Goal: Task Accomplishment & Management: Manage account settings

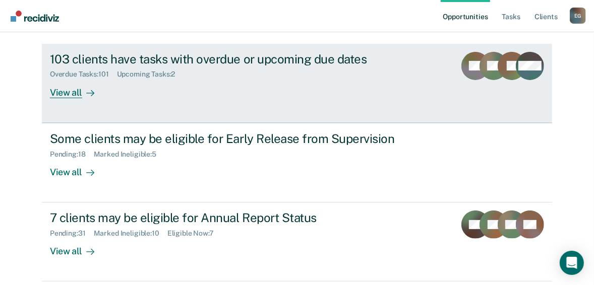
scroll to position [121, 0]
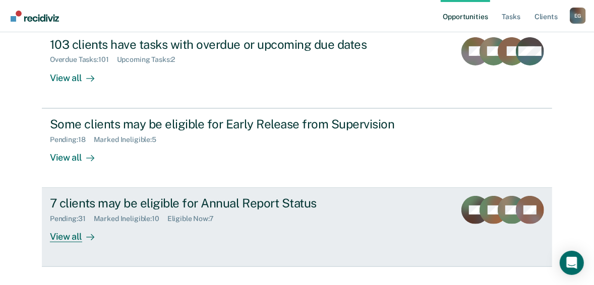
click at [55, 238] on div "View all" at bounding box center [78, 233] width 56 height 20
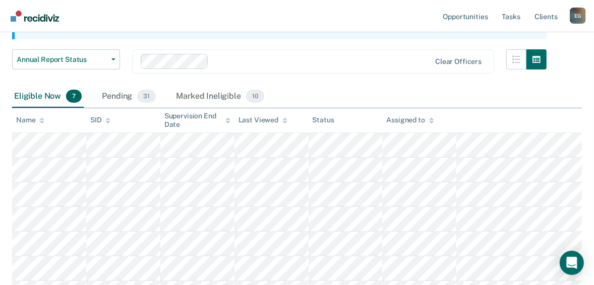
scroll to position [161, 0]
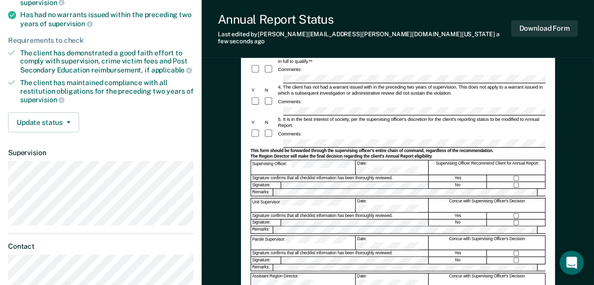
scroll to position [202, 0]
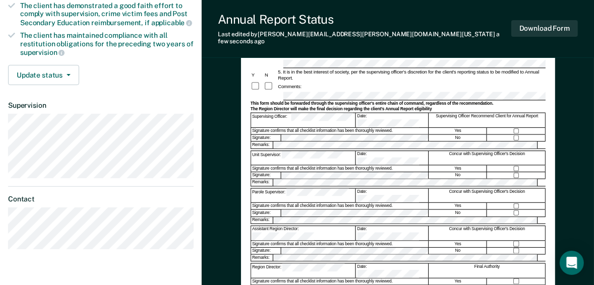
click at [304, 203] on div "Signature confirms that all checklist information has been thoroughly reviewed." at bounding box center [339, 206] width 177 height 7
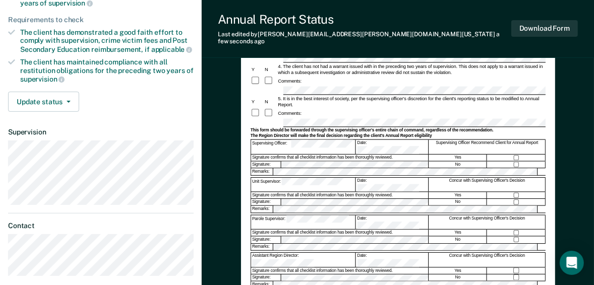
scroll to position [161, 0]
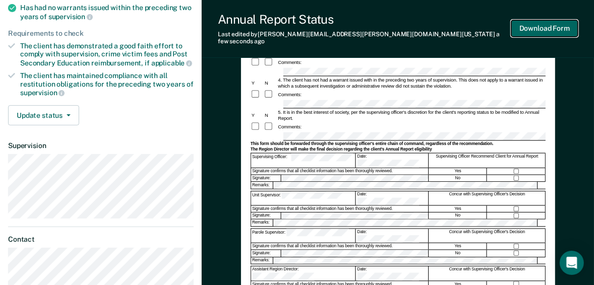
click at [534, 26] on button "Download Form" at bounding box center [544, 28] width 67 height 17
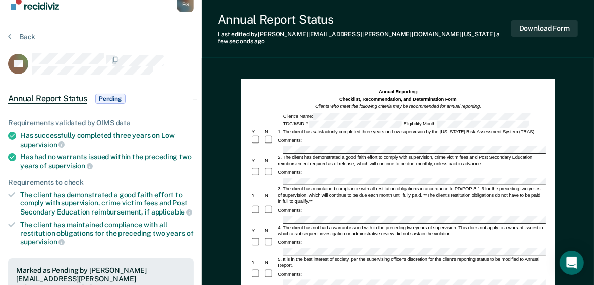
scroll to position [0, 0]
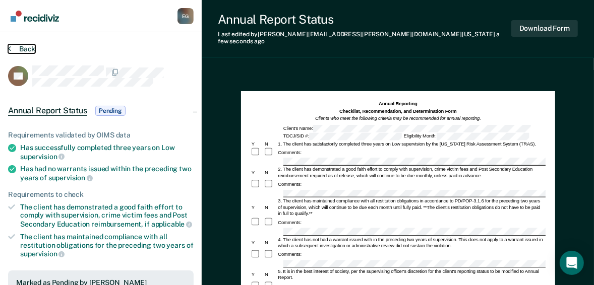
click at [26, 49] on button "Back" at bounding box center [21, 48] width 27 height 9
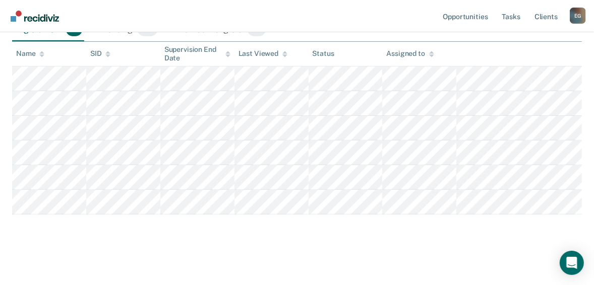
scroll to position [189, 0]
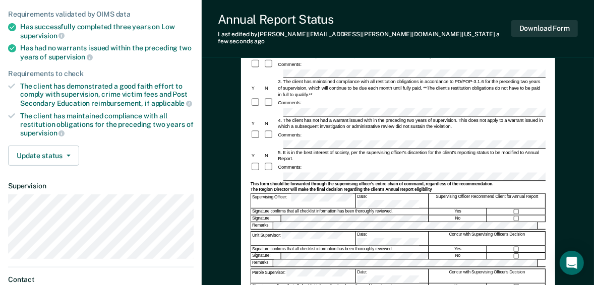
scroll to position [81, 0]
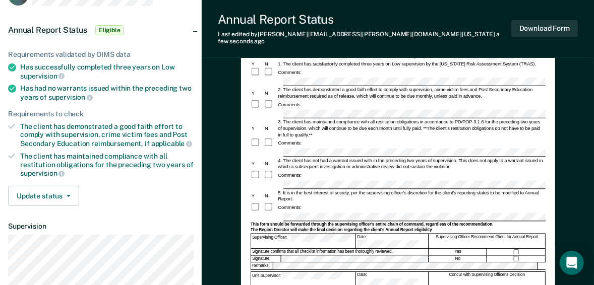
click at [307, 157] on div "4. The client has not had a warrant issued with in the preceding two years of s…" at bounding box center [411, 163] width 269 height 13
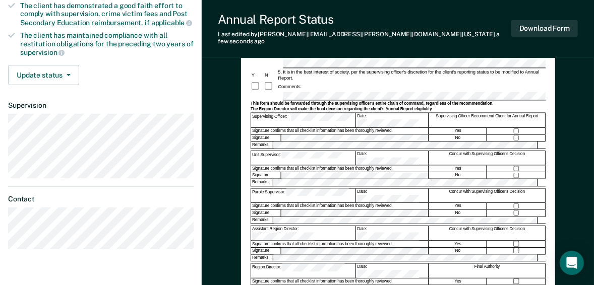
scroll to position [242, 0]
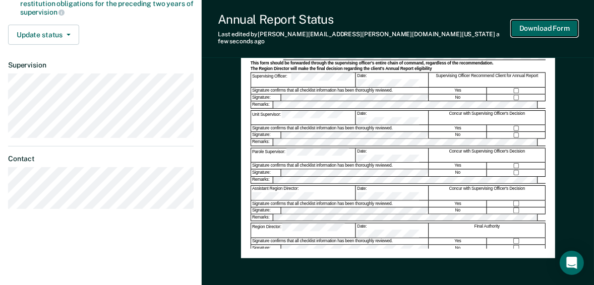
click at [527, 21] on button "Download Form" at bounding box center [544, 28] width 67 height 17
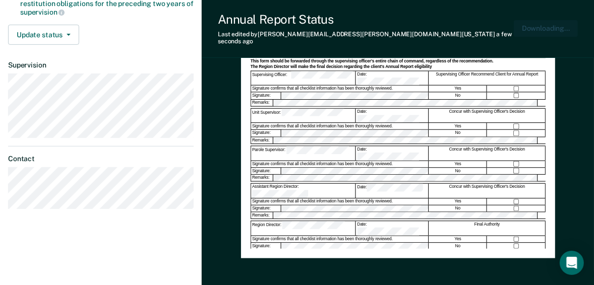
scroll to position [0, 0]
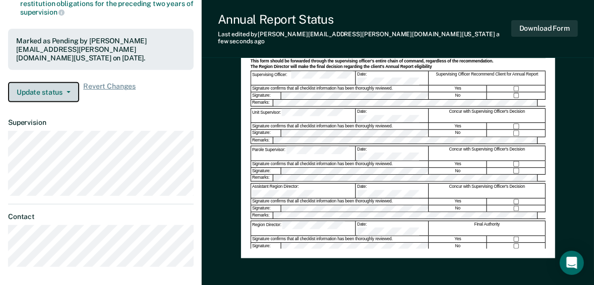
click at [59, 82] on button "Update status" at bounding box center [43, 92] width 71 height 20
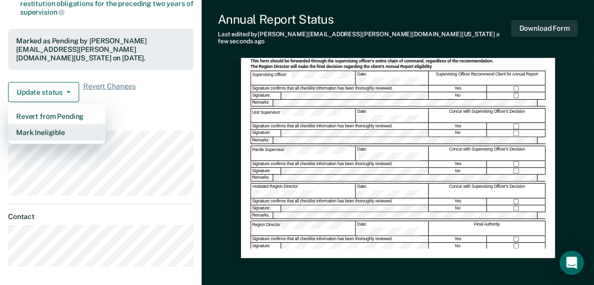
click at [55, 124] on button "Mark Ineligible" at bounding box center [56, 132] width 97 height 16
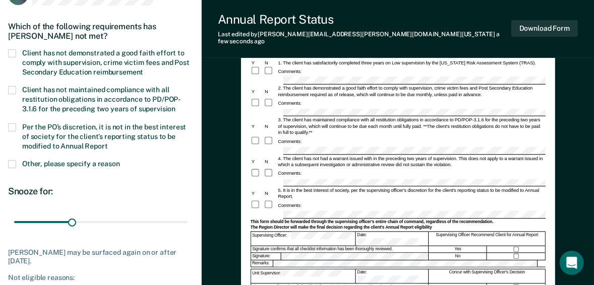
scroll to position [81, 0]
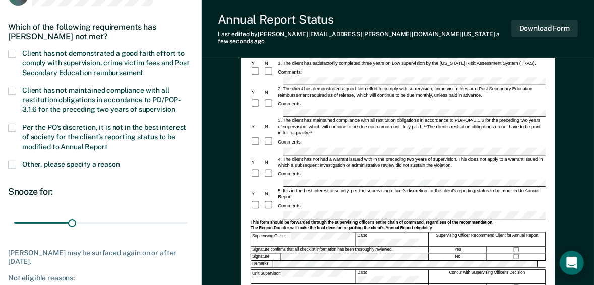
click at [14, 51] on span at bounding box center [12, 54] width 8 height 8
click at [143, 69] on input "Client has not demonstrated a good faith effort to comply with supervision, cri…" at bounding box center [143, 69] width 0 height 0
click at [15, 163] on span at bounding box center [12, 165] width 8 height 8
click at [120, 161] on input "Other, please specify a reason" at bounding box center [120, 161] width 0 height 0
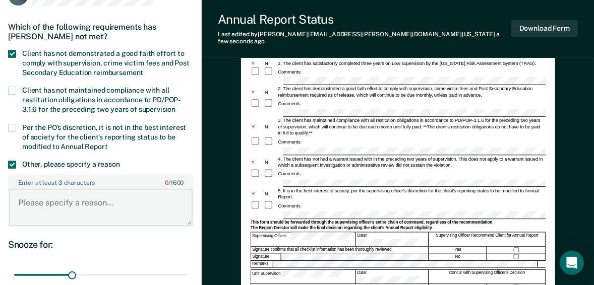
click at [46, 200] on textarea "Enter at least 3 characters 0 / 1600" at bounding box center [100, 207] width 183 height 37
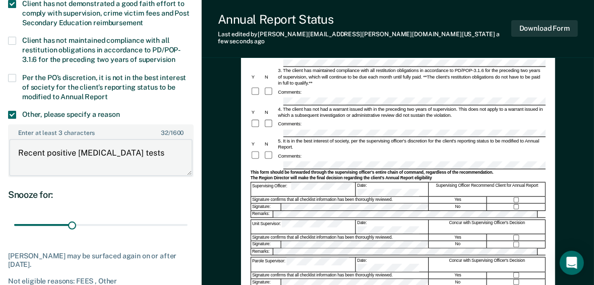
scroll to position [242, 0]
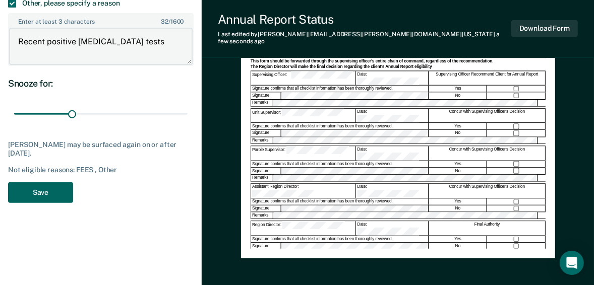
type textarea "Recent positive [MEDICAL_DATA] tests"
click at [49, 193] on button "Save" at bounding box center [40, 192] width 65 height 21
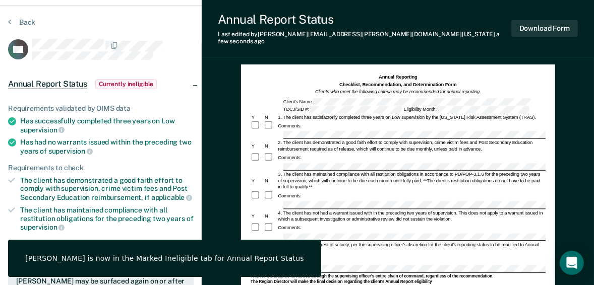
scroll to position [0, 0]
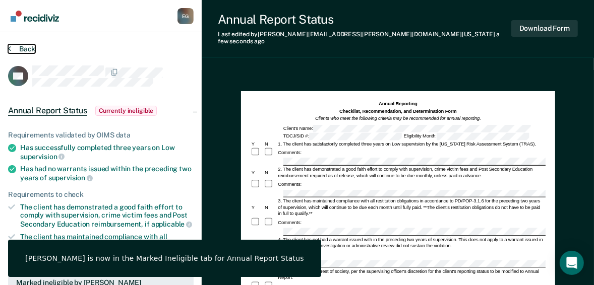
click at [21, 46] on button "Back" at bounding box center [21, 48] width 27 height 9
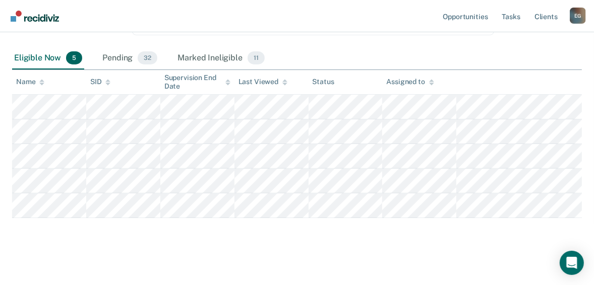
scroll to position [161, 0]
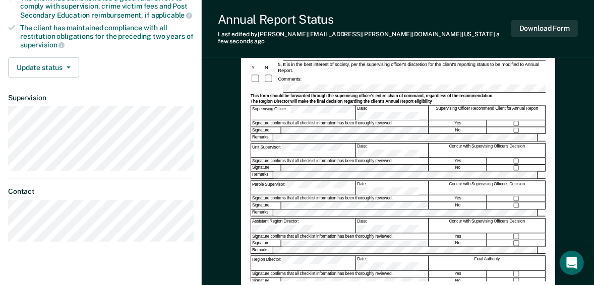
scroll to position [242, 0]
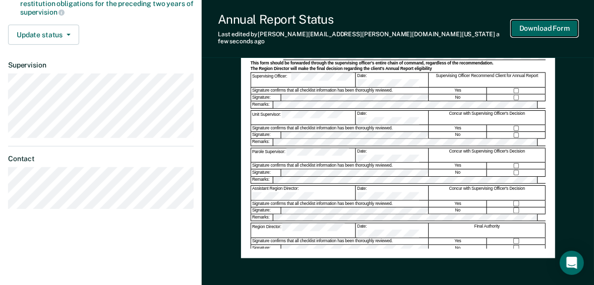
click at [532, 24] on button "Download Form" at bounding box center [544, 28] width 67 height 17
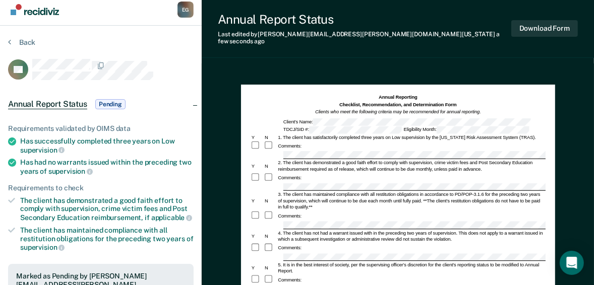
scroll to position [0, 0]
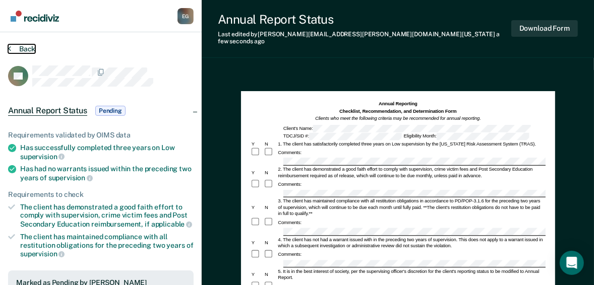
click at [25, 47] on button "Back" at bounding box center [21, 48] width 27 height 9
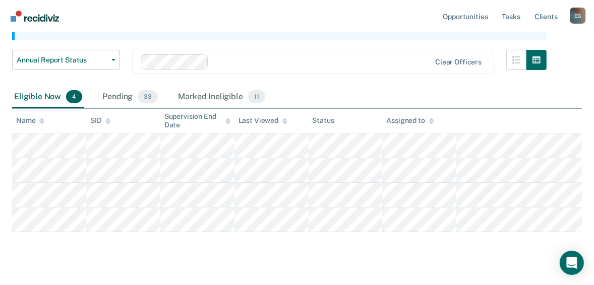
scroll to position [139, 0]
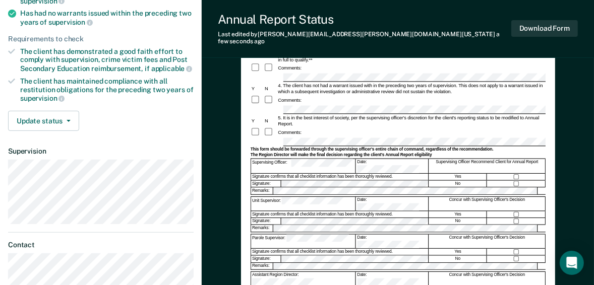
scroll to position [161, 0]
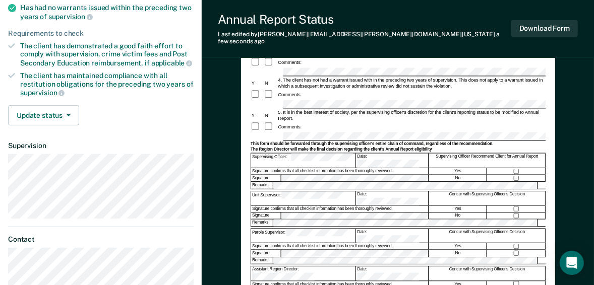
click at [379, 153] on div "Supervising Officer: Date: Supervising Officer Recommend Client for Annual Repo…" at bounding box center [397, 160] width 295 height 15
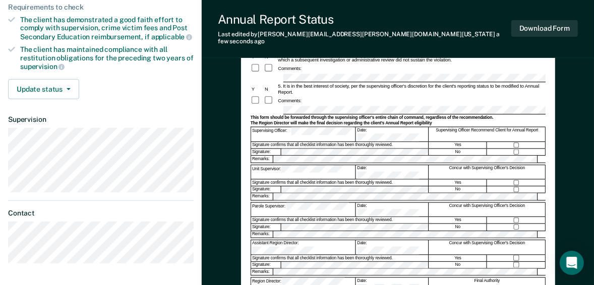
scroll to position [202, 0]
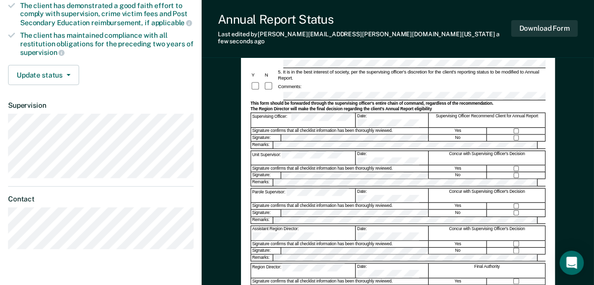
click at [306, 165] on div "Signature confirms that all checklist information has been thoroughly reviewed." at bounding box center [339, 168] width 177 height 7
click at [539, 29] on button "Download Form" at bounding box center [544, 28] width 67 height 17
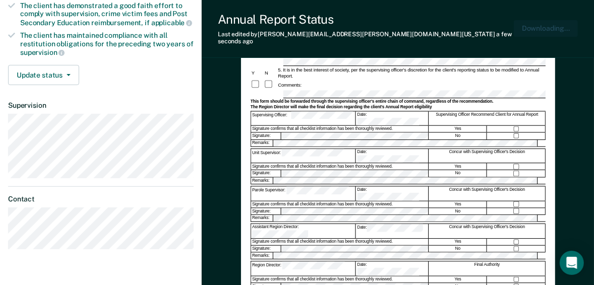
scroll to position [0, 0]
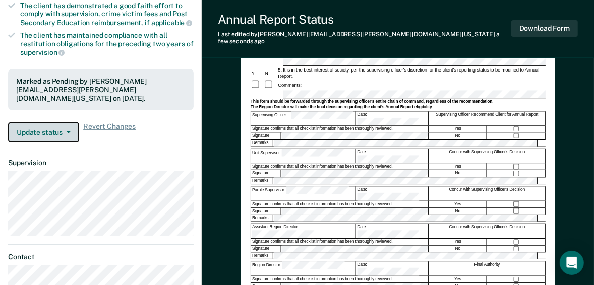
click at [38, 122] on button "Update status" at bounding box center [43, 132] width 71 height 20
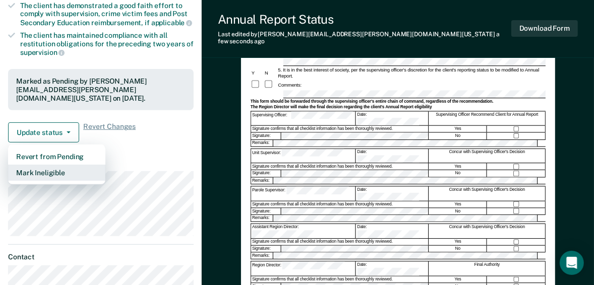
click at [46, 165] on button "Mark Ineligible" at bounding box center [56, 173] width 97 height 16
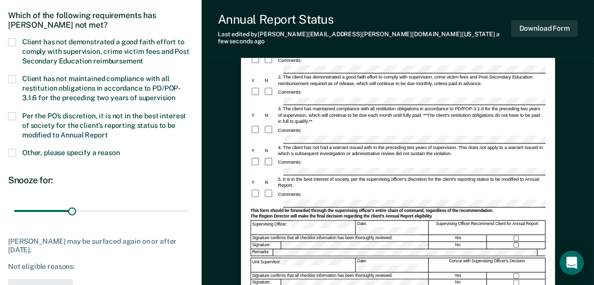
scroll to position [81, 0]
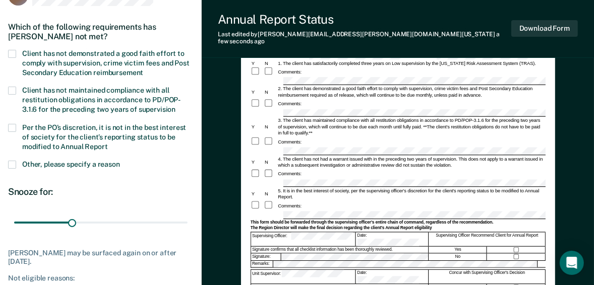
click at [13, 52] on span at bounding box center [12, 54] width 8 height 8
click at [143, 69] on input "Client has not demonstrated a good faith effort to comply with supervision, cri…" at bounding box center [143, 69] width 0 height 0
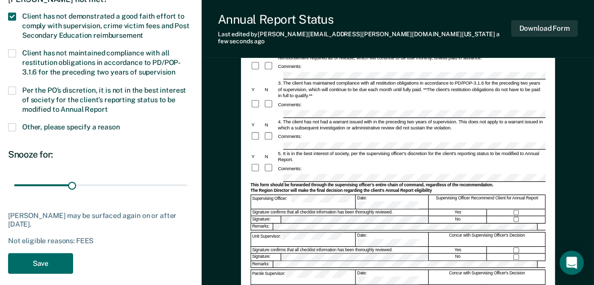
scroll to position [161, 0]
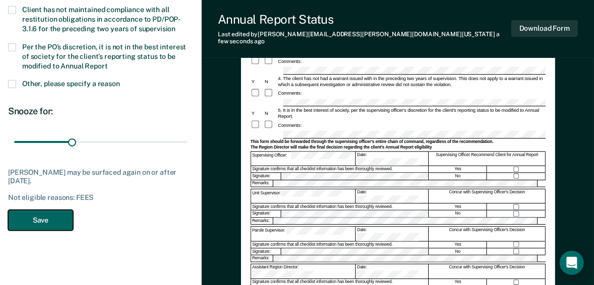
click at [37, 215] on button "Save" at bounding box center [40, 220] width 65 height 21
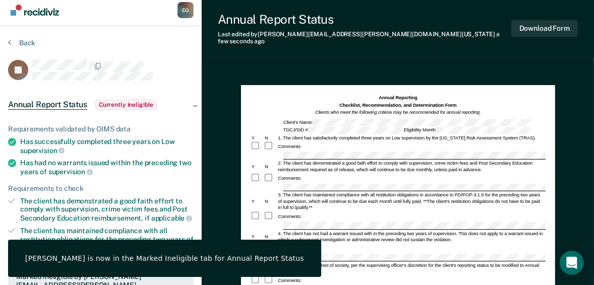
scroll to position [0, 0]
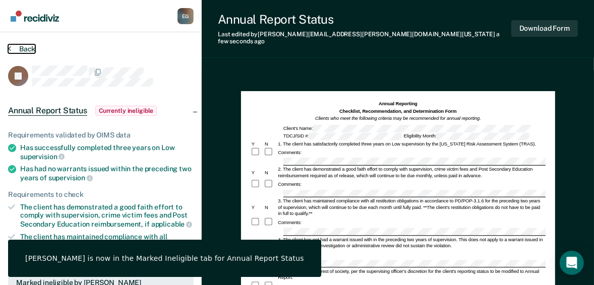
click at [23, 49] on button "Back" at bounding box center [21, 48] width 27 height 9
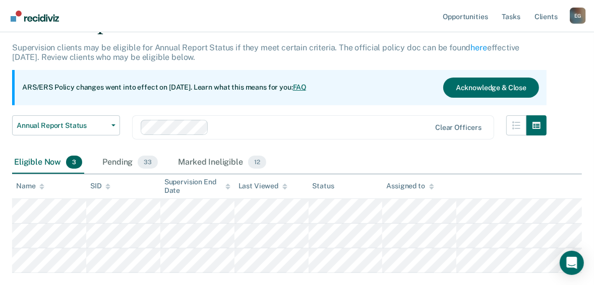
scroll to position [81, 0]
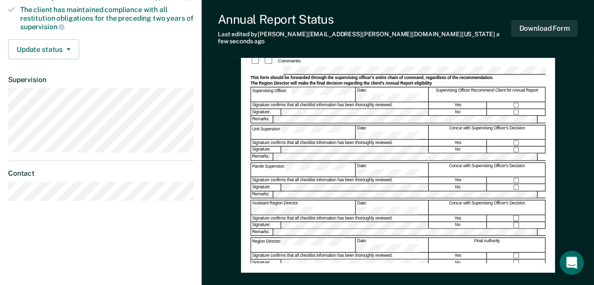
scroll to position [242, 0]
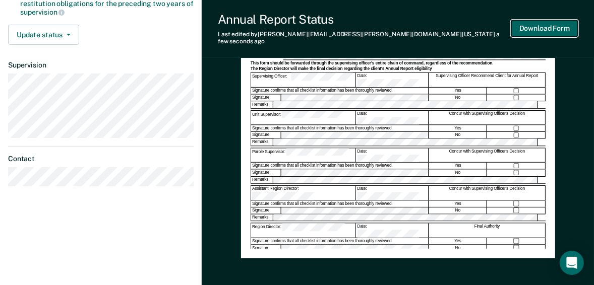
click at [560, 27] on button "Download Form" at bounding box center [544, 28] width 67 height 17
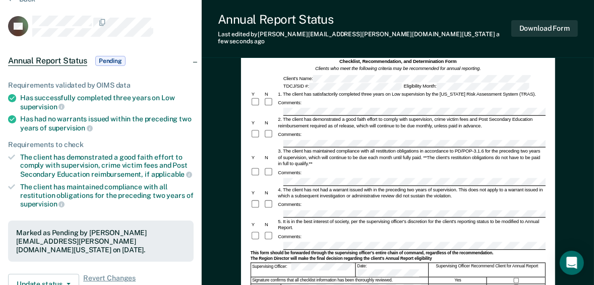
scroll to position [0, 0]
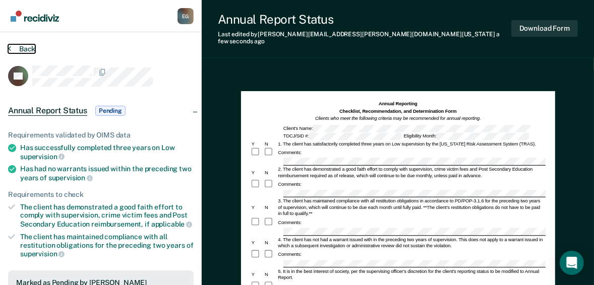
click at [25, 49] on button "Back" at bounding box center [21, 48] width 27 height 9
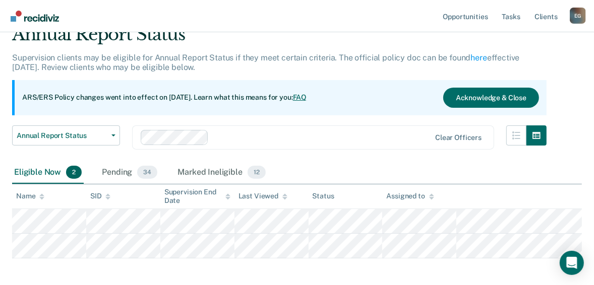
scroll to position [90, 0]
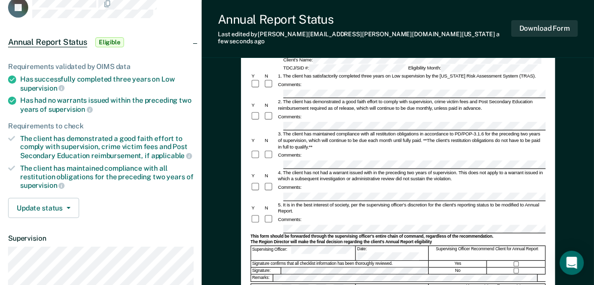
scroll to position [81, 0]
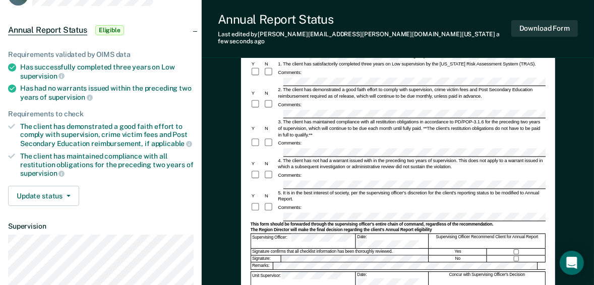
click at [340, 138] on div "Comments:" at bounding box center [397, 143] width 295 height 10
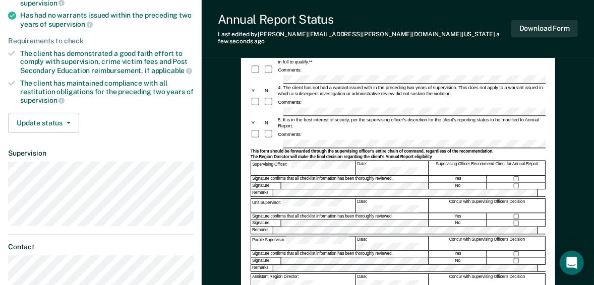
scroll to position [202, 0]
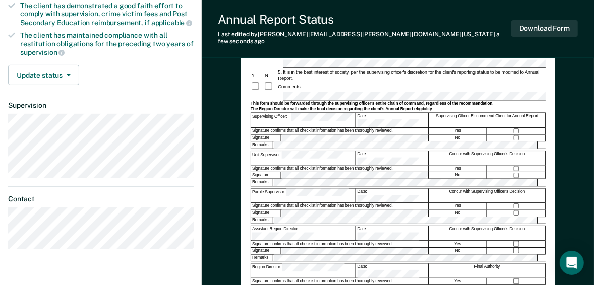
click at [293, 165] on div "Signature confirms that all checklist information has been thoroughly reviewed." at bounding box center [339, 168] width 177 height 7
click at [541, 28] on button "Download Form" at bounding box center [544, 28] width 67 height 17
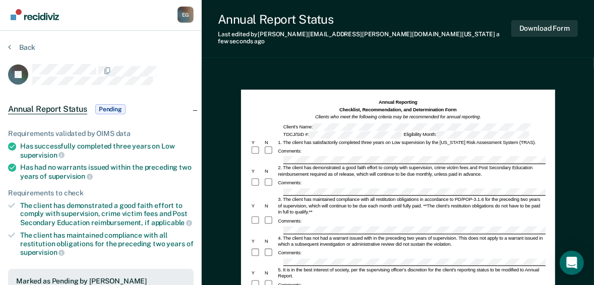
scroll to position [0, 0]
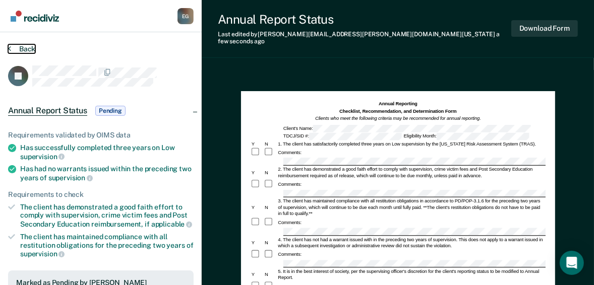
click at [21, 45] on button "Back" at bounding box center [21, 48] width 27 height 9
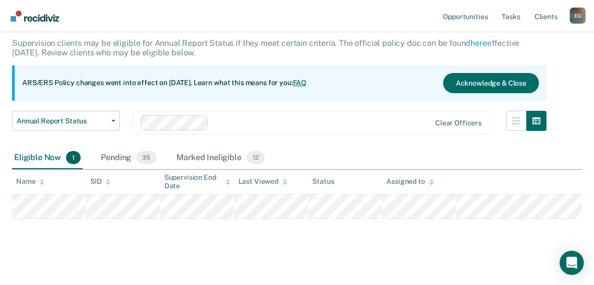
scroll to position [65, 0]
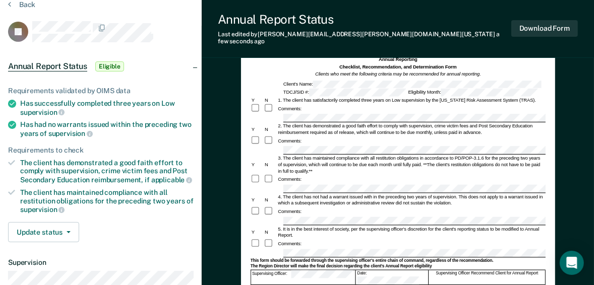
scroll to position [40, 0]
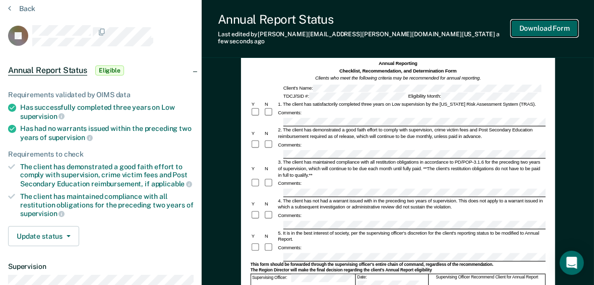
click at [524, 23] on button "Download Form" at bounding box center [544, 28] width 67 height 17
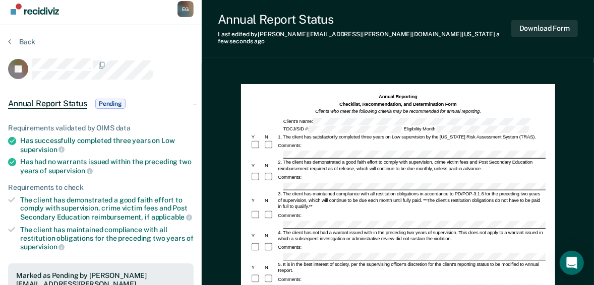
scroll to position [0, 0]
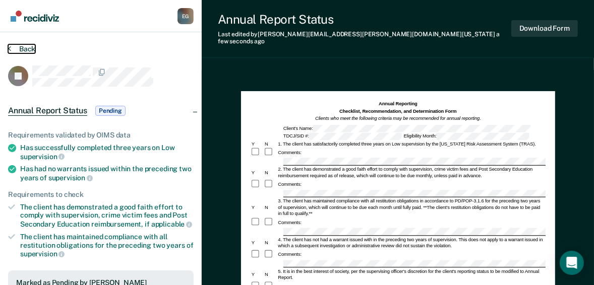
click at [18, 47] on button "Back" at bounding box center [21, 48] width 27 height 9
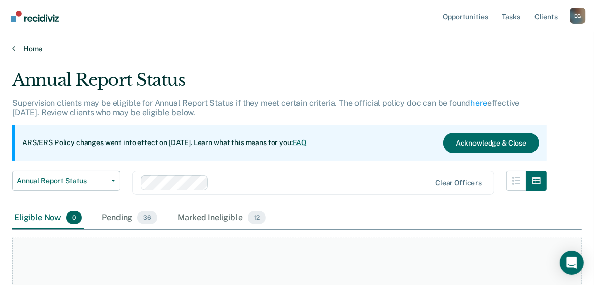
click at [18, 48] on link "Home" at bounding box center [296, 48] width 569 height 9
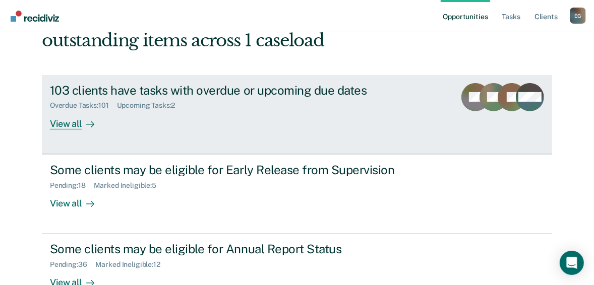
scroll to position [121, 0]
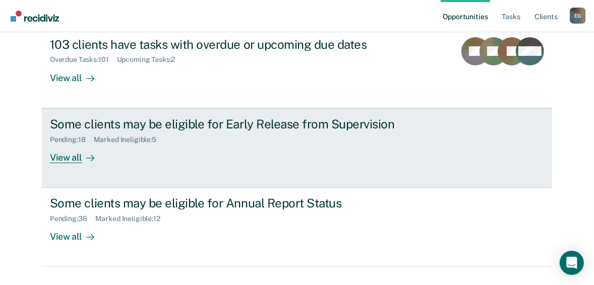
click at [69, 156] on div "View all" at bounding box center [78, 154] width 56 height 20
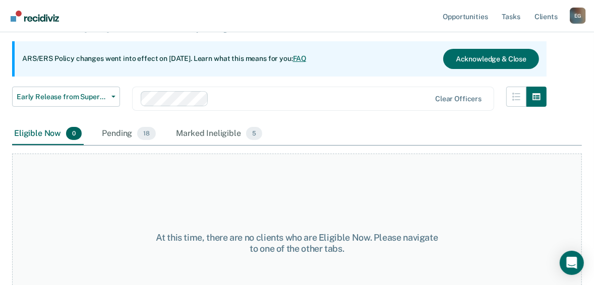
scroll to position [85, 0]
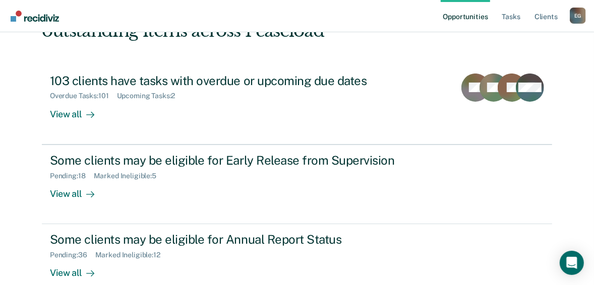
scroll to position [121, 0]
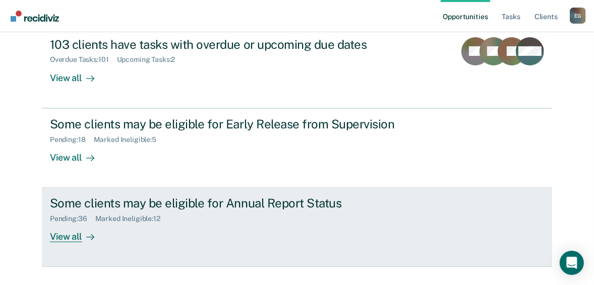
click at [65, 238] on div "View all" at bounding box center [78, 233] width 56 height 20
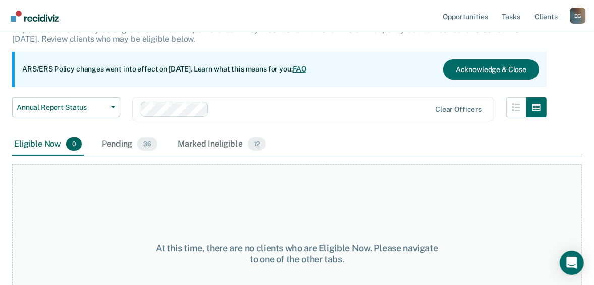
scroll to position [81, 0]
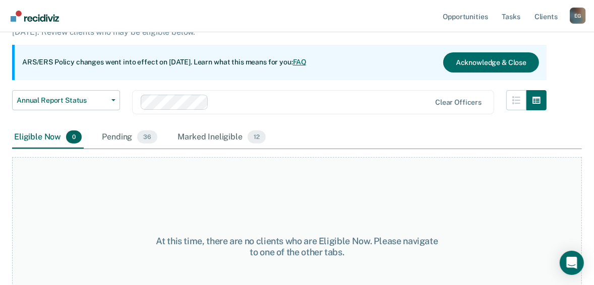
drag, startPoint x: 573, startPoint y: 1, endPoint x: 291, endPoint y: 21, distance: 283.0
click at [291, 21] on nav "Opportunities Tasks Client s [PERSON_NAME] E G Profile How it works Log Out" at bounding box center [297, 16] width 578 height 32
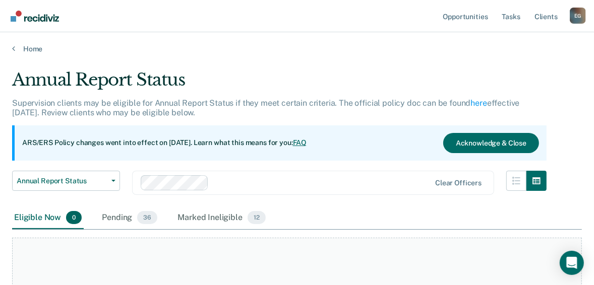
click at [576, 13] on div "E G" at bounding box center [577, 16] width 16 height 16
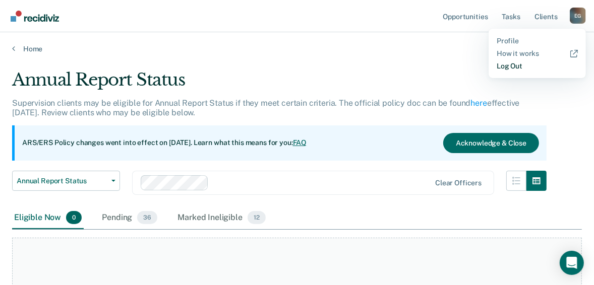
click at [515, 67] on link "Log Out" at bounding box center [536, 66] width 81 height 9
